Goal: Navigation & Orientation: Go to known website

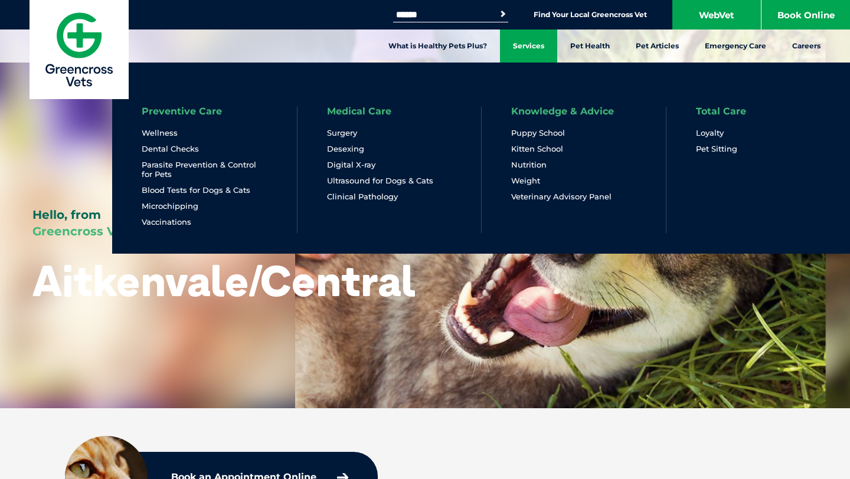
click at [524, 42] on link "Services" at bounding box center [528, 46] width 57 height 33
